Goal: Task Accomplishment & Management: Manage account settings

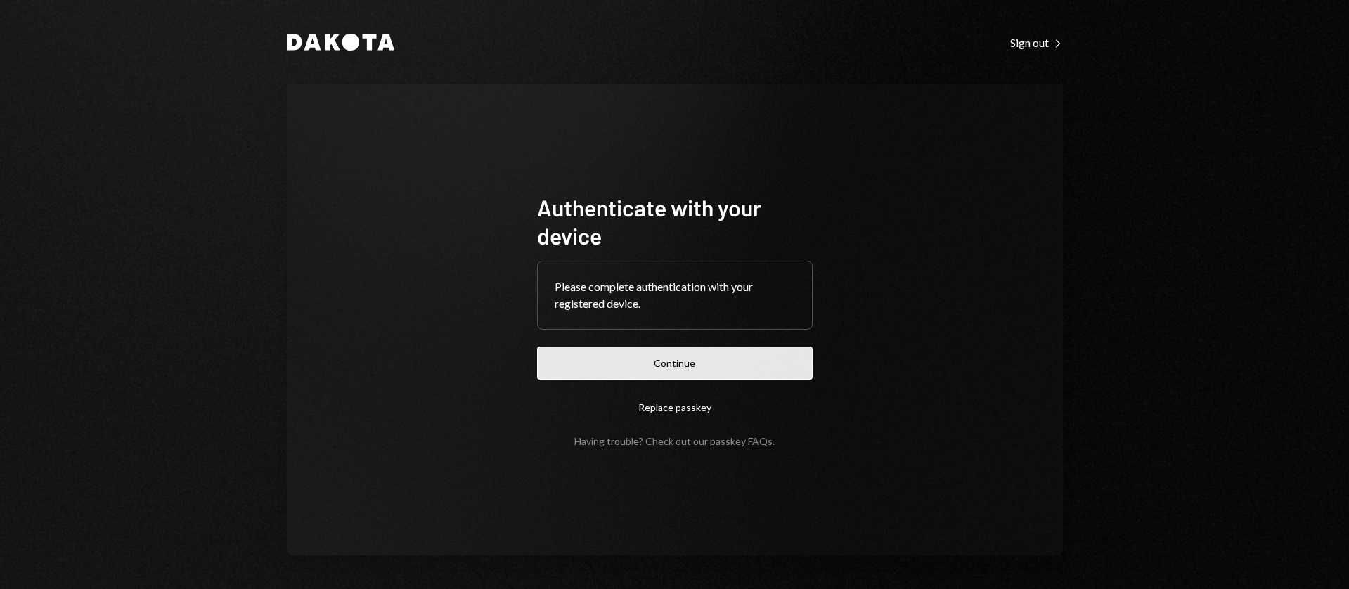
click at [643, 364] on button "Continue" at bounding box center [675, 363] width 276 height 33
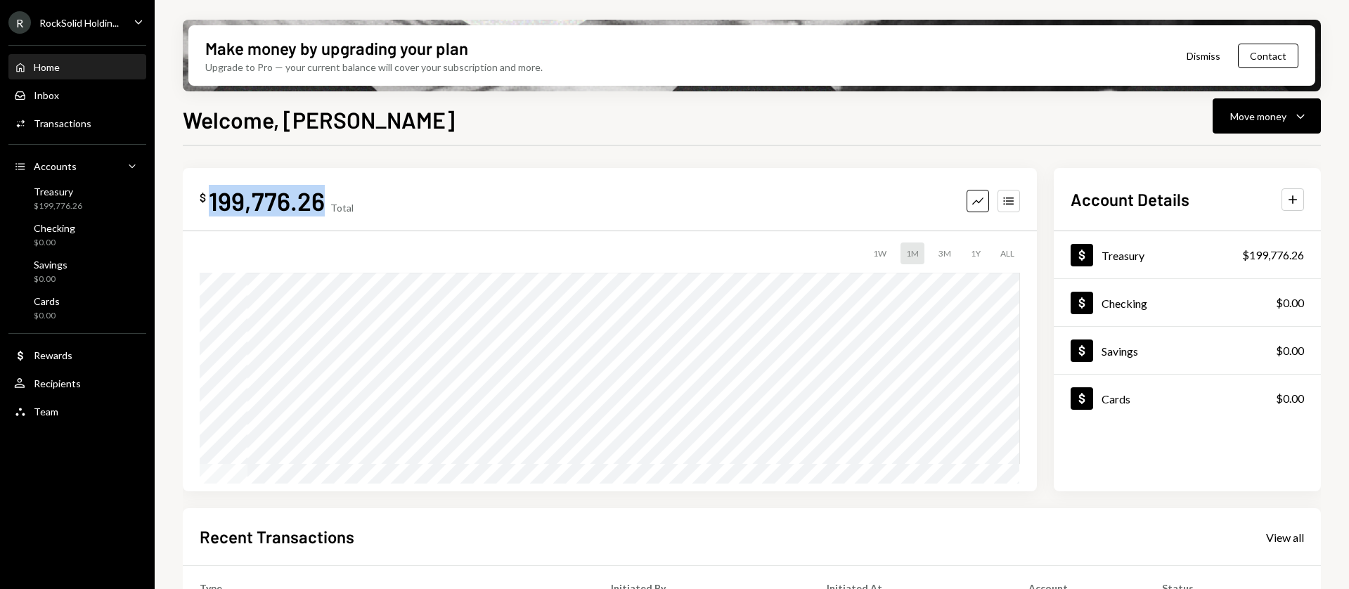
drag, startPoint x: 322, startPoint y: 201, endPoint x: 197, endPoint y: 205, distance: 125.2
click at [197, 205] on div "$ 199,776.26 Total Graph Accounts 1W 1M 3M 1Y ALL" at bounding box center [610, 329] width 854 height 323
copy div "199,776.26"
click at [133, 20] on icon "Caret Down" at bounding box center [138, 21] width 15 height 15
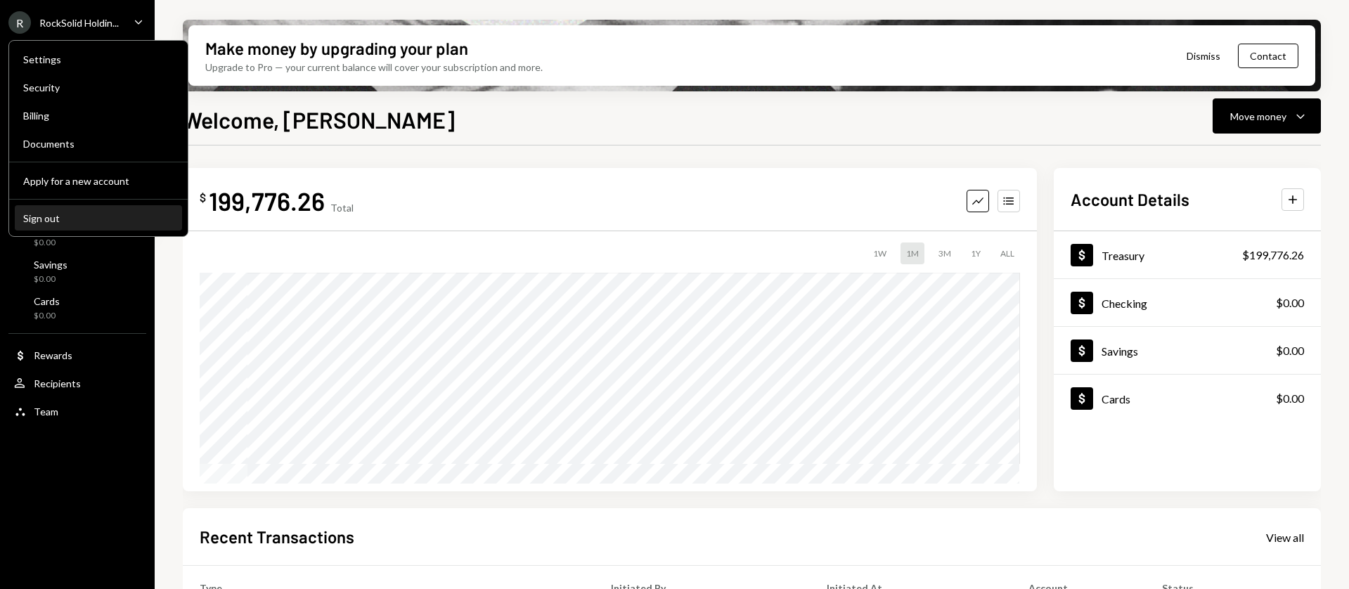
click at [56, 222] on div "Sign out" at bounding box center [98, 218] width 150 height 12
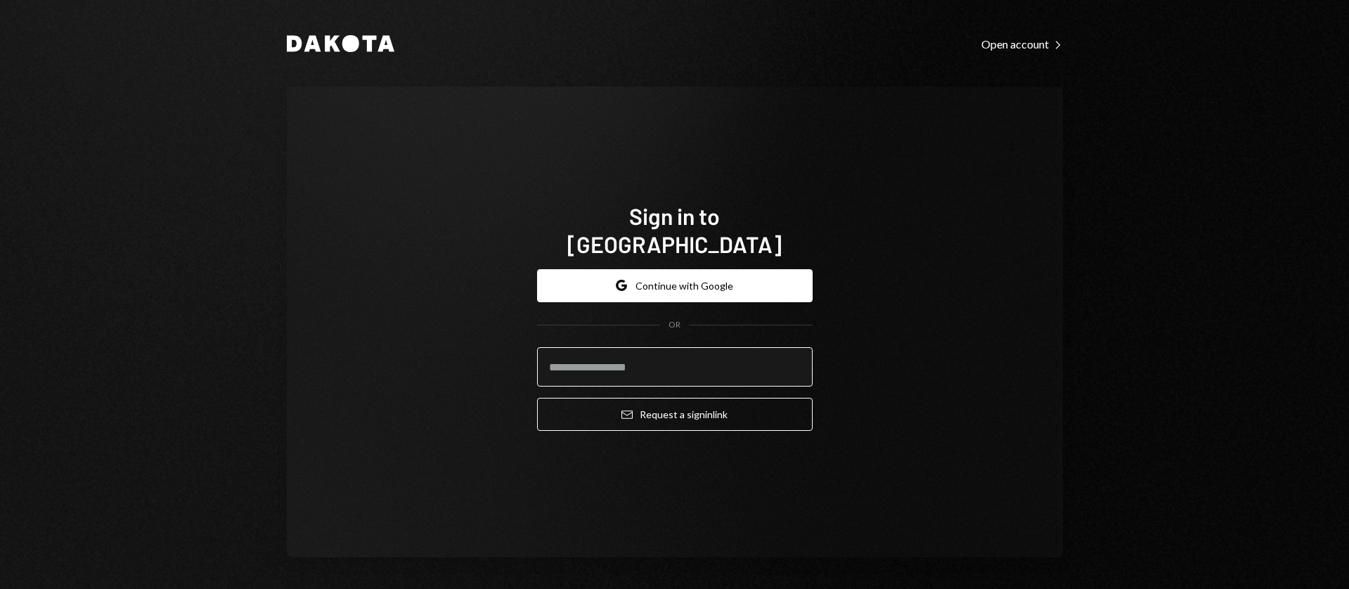
click at [692, 364] on input "email" at bounding box center [675, 366] width 276 height 39
click at [781, 364] on input "email" at bounding box center [675, 366] width 276 height 39
click at [0, 589] on com-1password-button at bounding box center [0, 589] width 0 height 0
type input "**********"
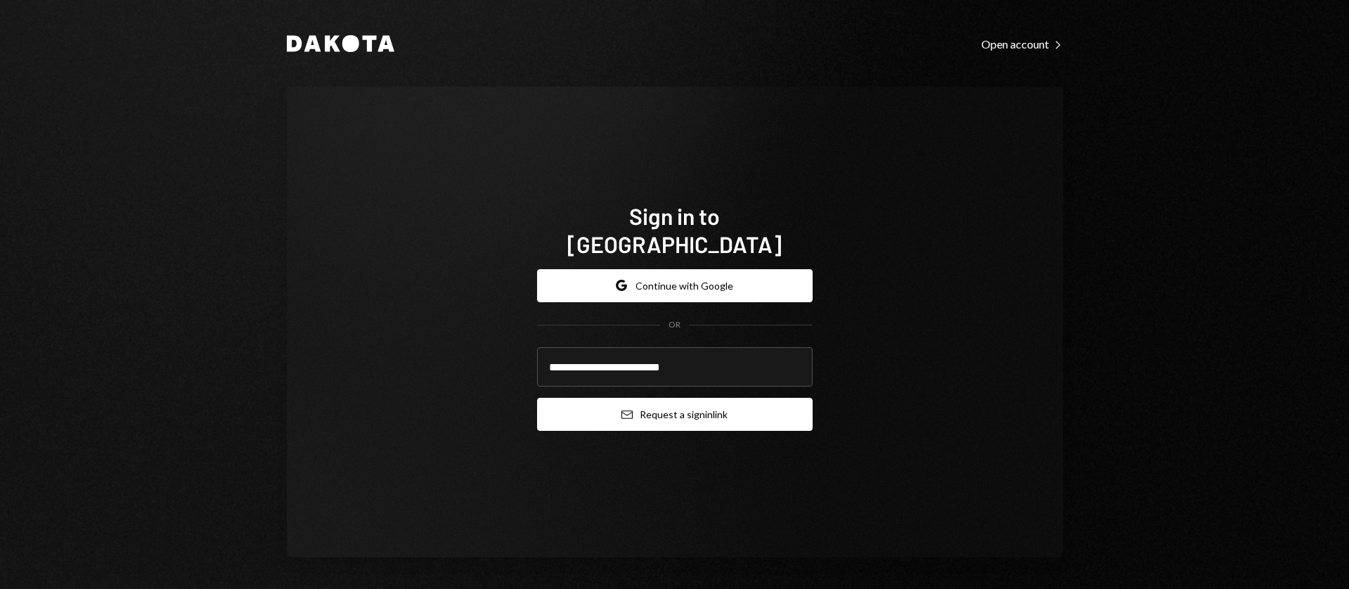
click at [654, 405] on button "Email Request a sign in link" at bounding box center [675, 414] width 276 height 33
